Goal: Task Accomplishment & Management: Complete application form

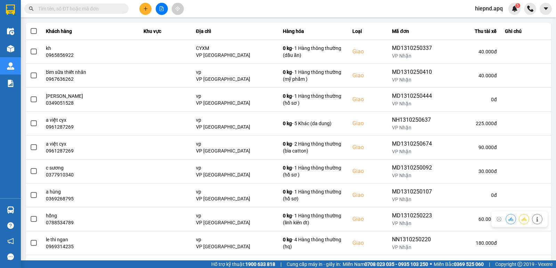
scroll to position [107, 0]
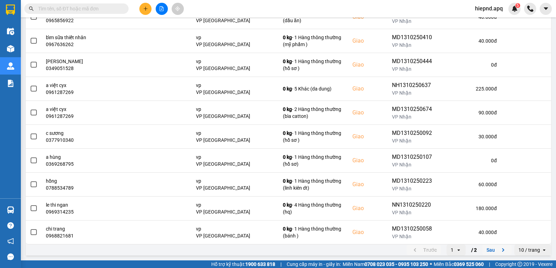
click at [502, 251] on icon "next page. current page 1 / 2" at bounding box center [503, 250] width 2 height 3
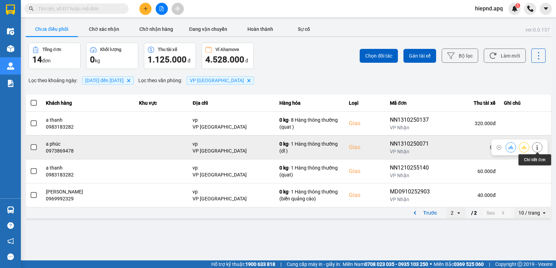
click at [538, 146] on icon at bounding box center [536, 147] width 5 height 5
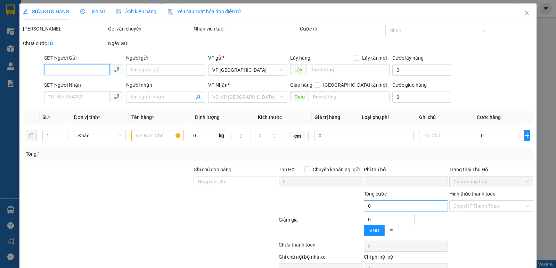
type input "0962410468"
type input "a hùng"
type input "0973869478"
type input "a phúc"
checkbox input "true"
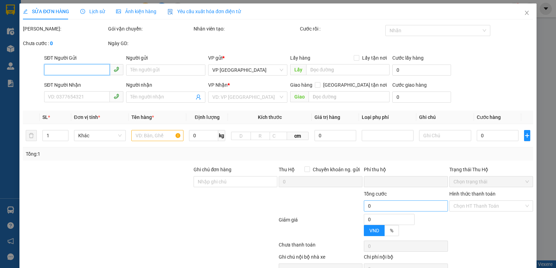
type input "vp"
type input "0"
type input "100.000"
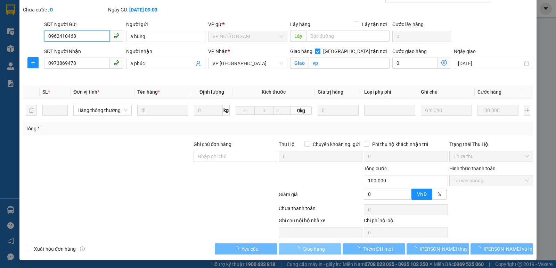
scroll to position [34, 0]
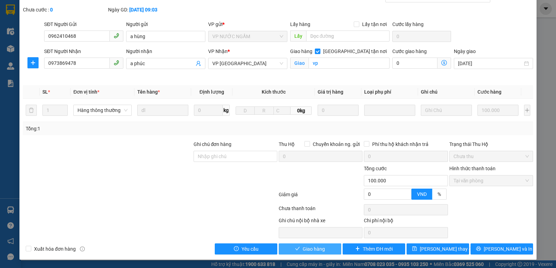
click at [307, 247] on span "Giao hàng" at bounding box center [313, 250] width 22 height 8
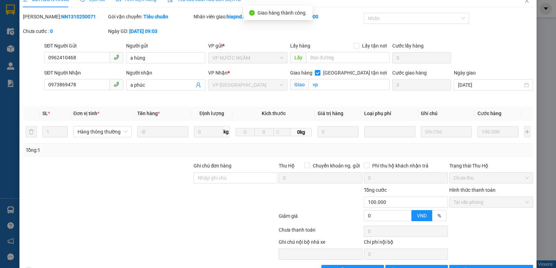
scroll to position [0, 0]
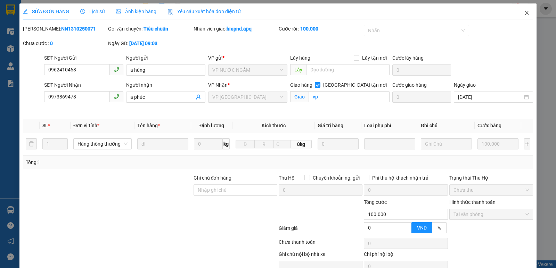
click at [524, 14] on icon "close" at bounding box center [527, 13] width 6 height 6
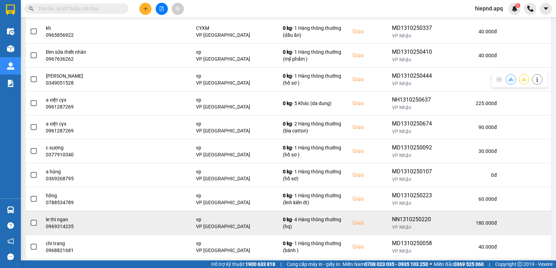
scroll to position [107, 0]
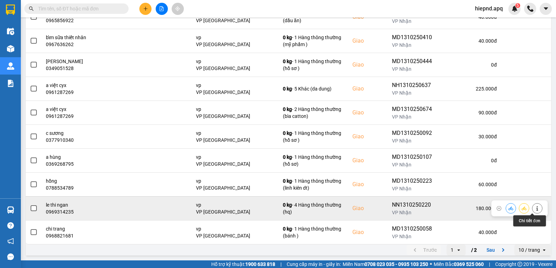
click at [534, 209] on icon at bounding box center [536, 208] width 5 height 5
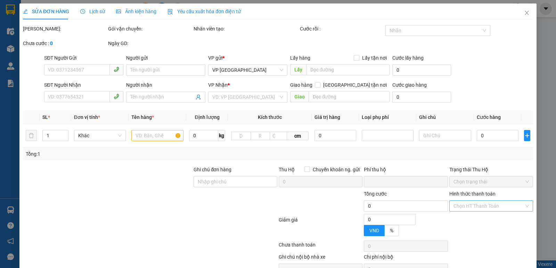
type input "0327616636"
type input "khách"
type input "0969314235"
type input "le thi ngan"
checkbox input "true"
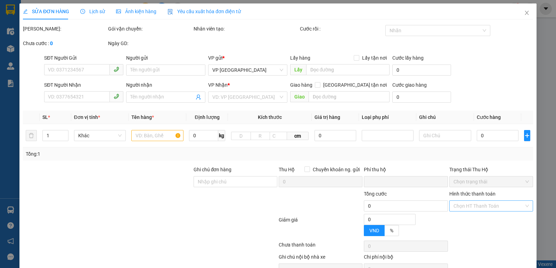
type input "vp"
type input "0"
type input "180.000"
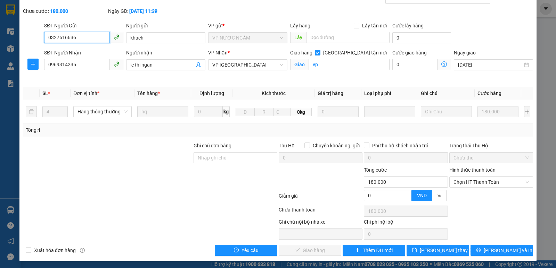
scroll to position [34, 0]
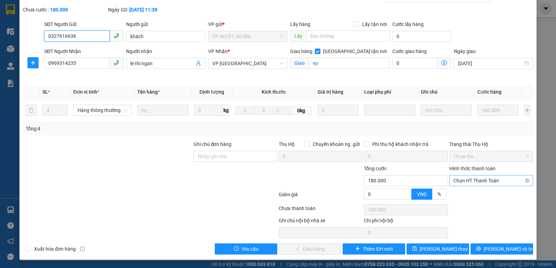
drag, startPoint x: 497, startPoint y: 183, endPoint x: 492, endPoint y: 187, distance: 6.6
click at [497, 183] on span "Chọn HT Thanh Toán" at bounding box center [490, 181] width 75 height 10
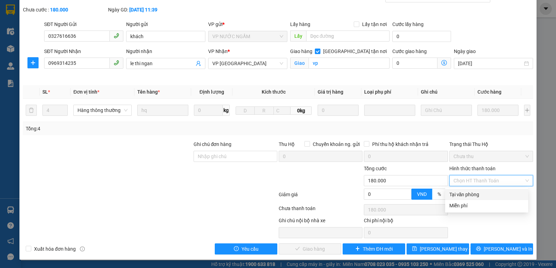
drag, startPoint x: 484, startPoint y: 197, endPoint x: 436, endPoint y: 213, distance: 50.4
click at [482, 198] on div "Tại văn phòng" at bounding box center [486, 195] width 75 height 8
type input "0"
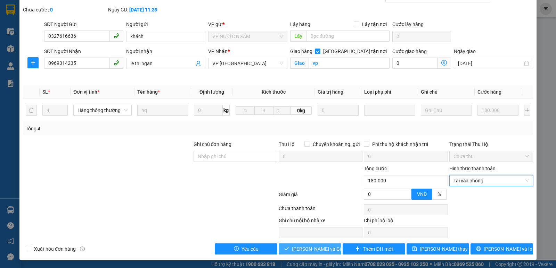
click at [311, 250] on span "[PERSON_NAME] và Giao hàng" at bounding box center [325, 250] width 67 height 8
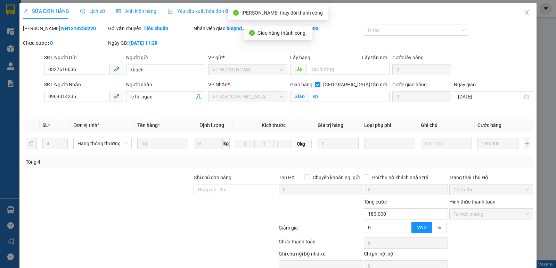
scroll to position [0, 0]
click at [524, 15] on icon "close" at bounding box center [527, 13] width 6 height 6
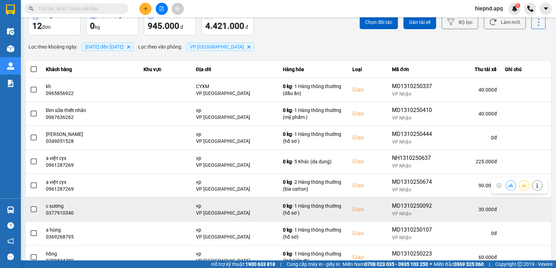
scroll to position [107, 0]
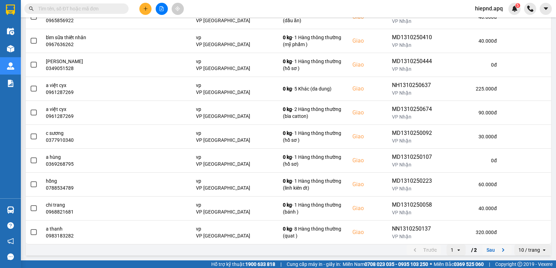
click at [500, 250] on icon "next page. current page 1 / 2" at bounding box center [503, 250] width 8 height 8
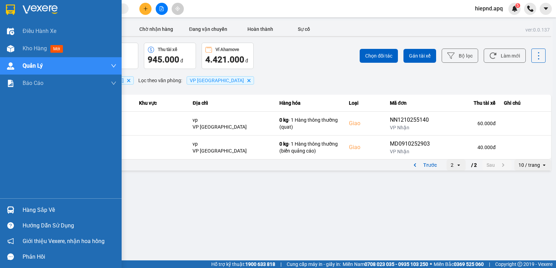
click at [32, 213] on div "Hàng sắp về" at bounding box center [70, 210] width 94 height 10
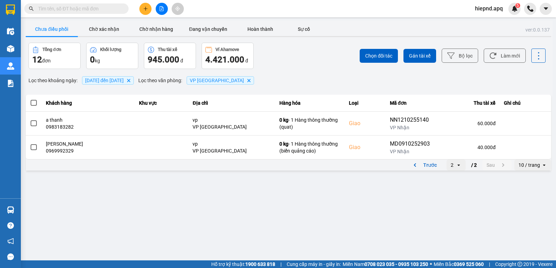
click at [342, 217] on section "Kết quả tìm kiếm ( 0 ) Bộ lọc No Data hiepnd.apq 5 Điều hành xe Kho hàng mới Qu…" at bounding box center [278, 134] width 556 height 268
click at [413, 167] on icon "previous page. current page 2 / 2" at bounding box center [414, 165] width 8 height 8
